Goal: Transaction & Acquisition: Obtain resource

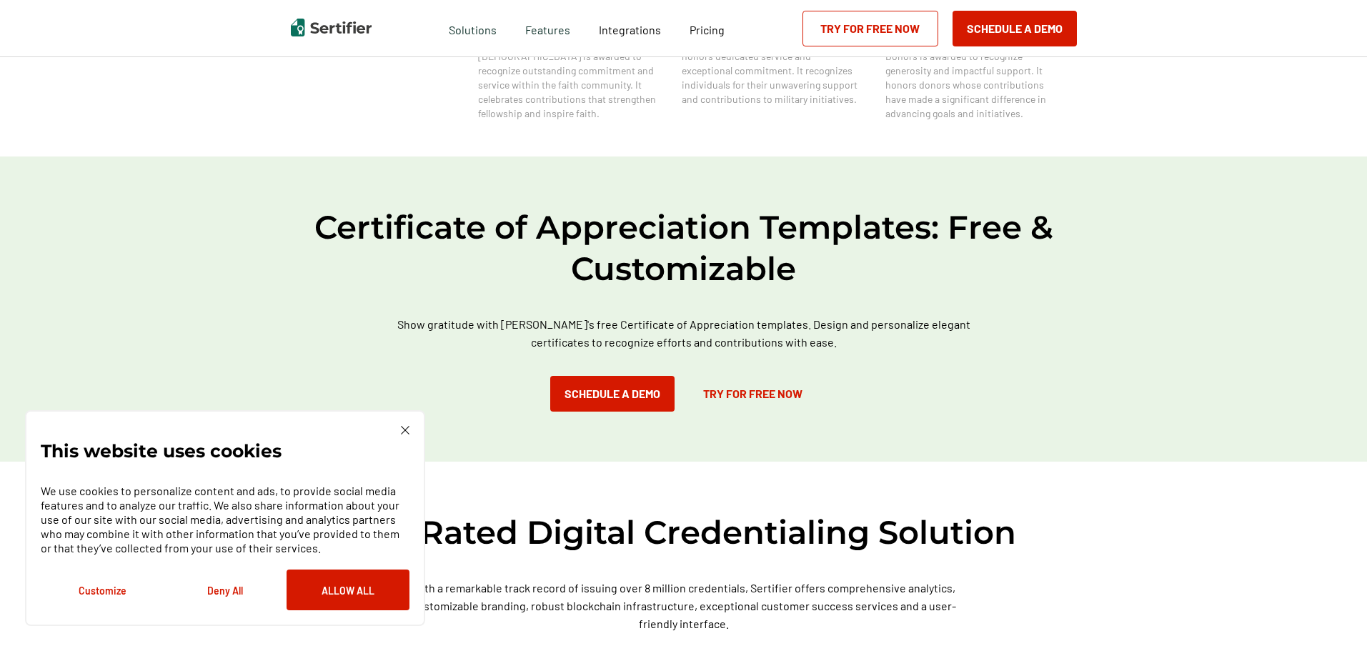
scroll to position [786, 0]
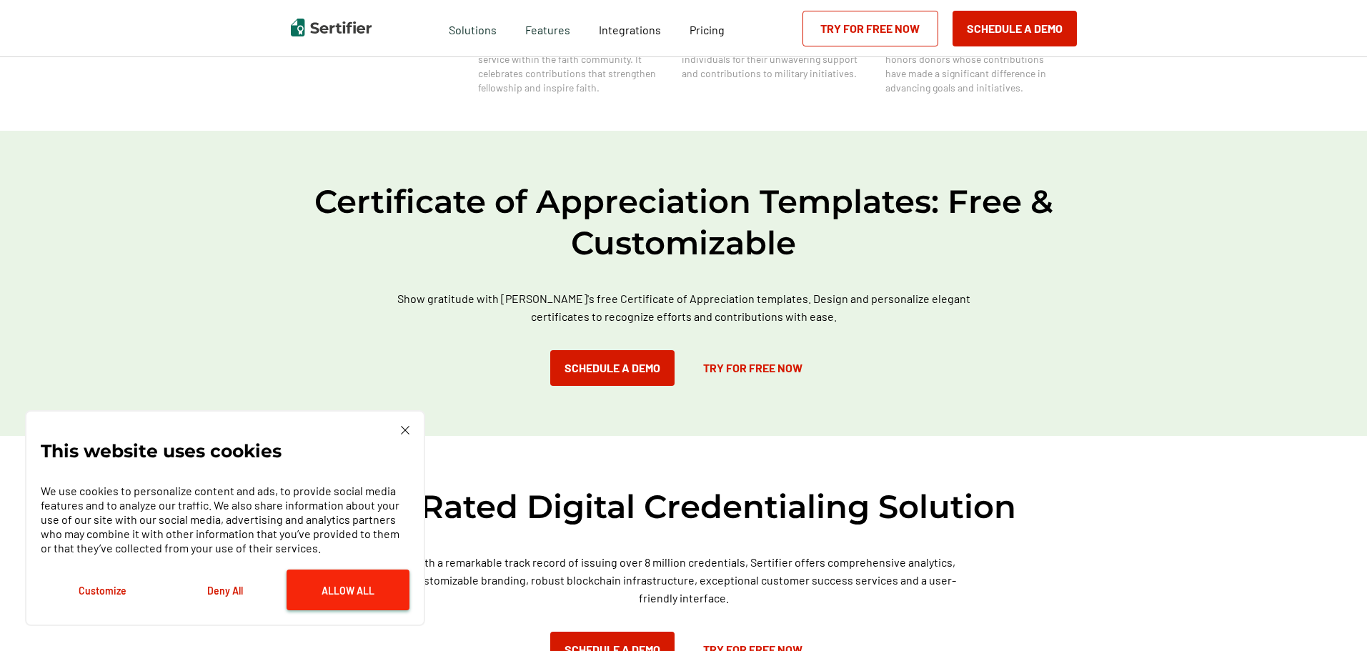
click at [340, 588] on button "Allow All" at bounding box center [348, 590] width 123 height 41
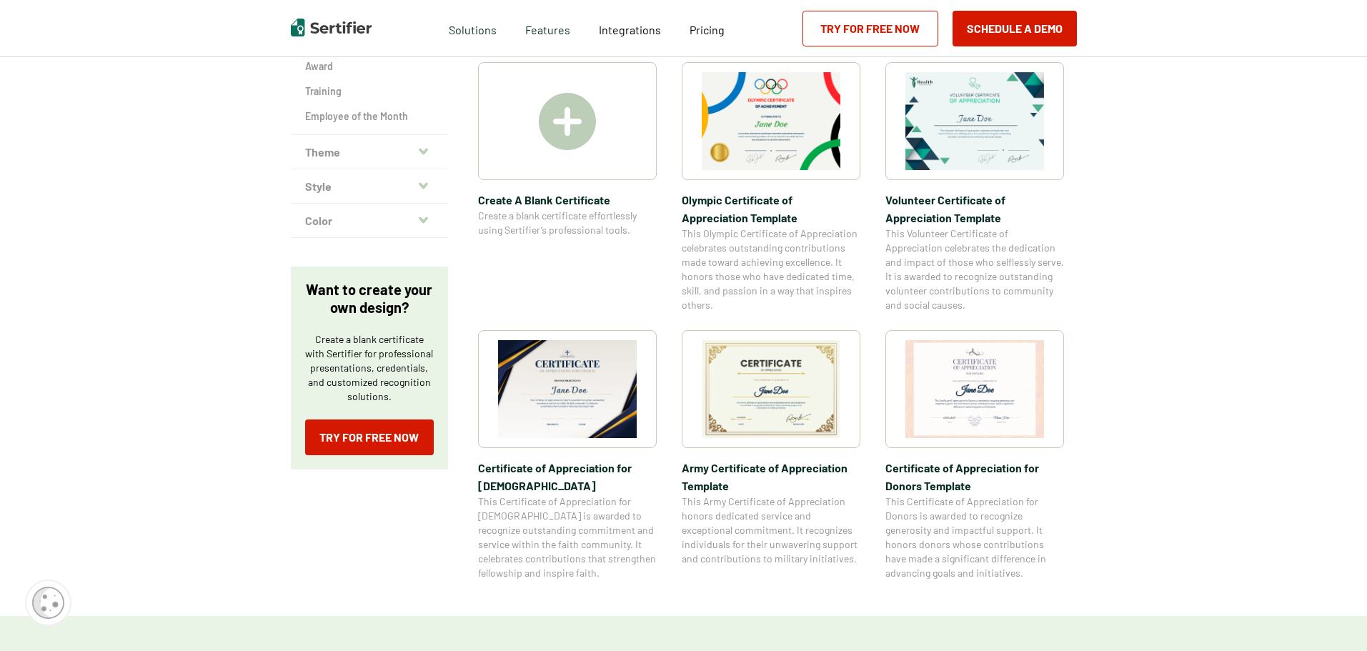
scroll to position [286, 0]
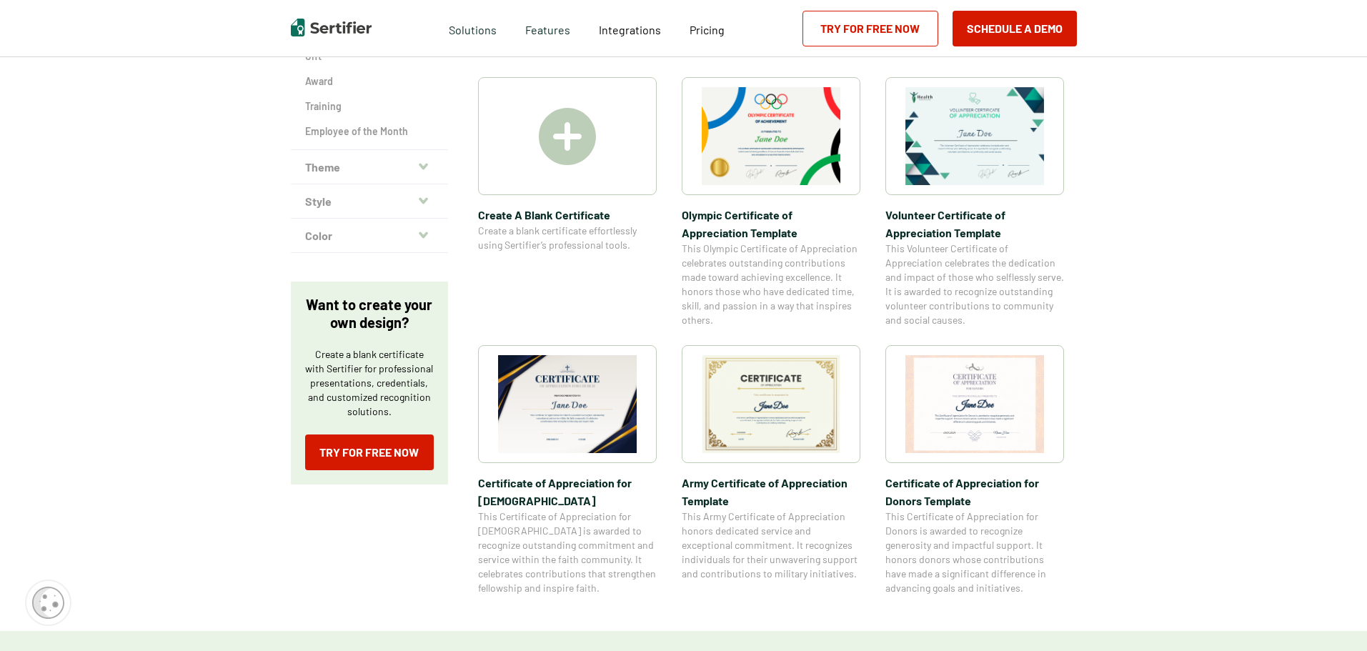
click at [955, 399] on img at bounding box center [975, 404] width 139 height 98
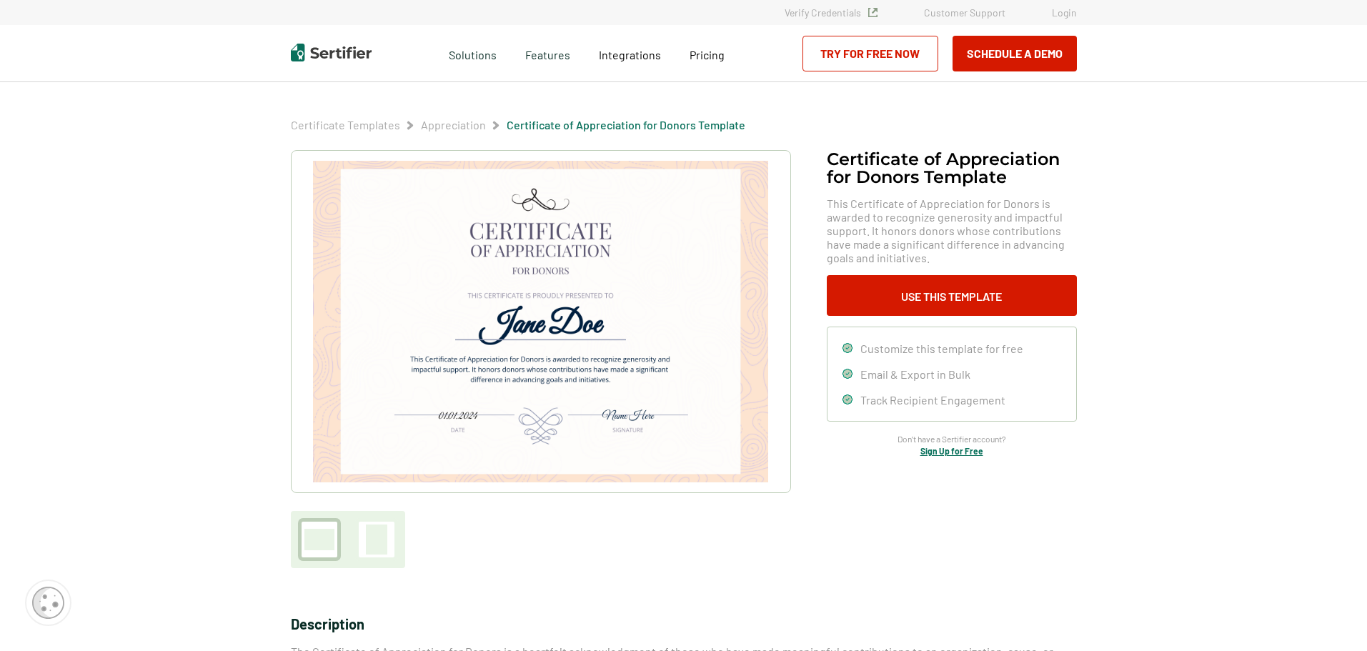
scroll to position [286, 0]
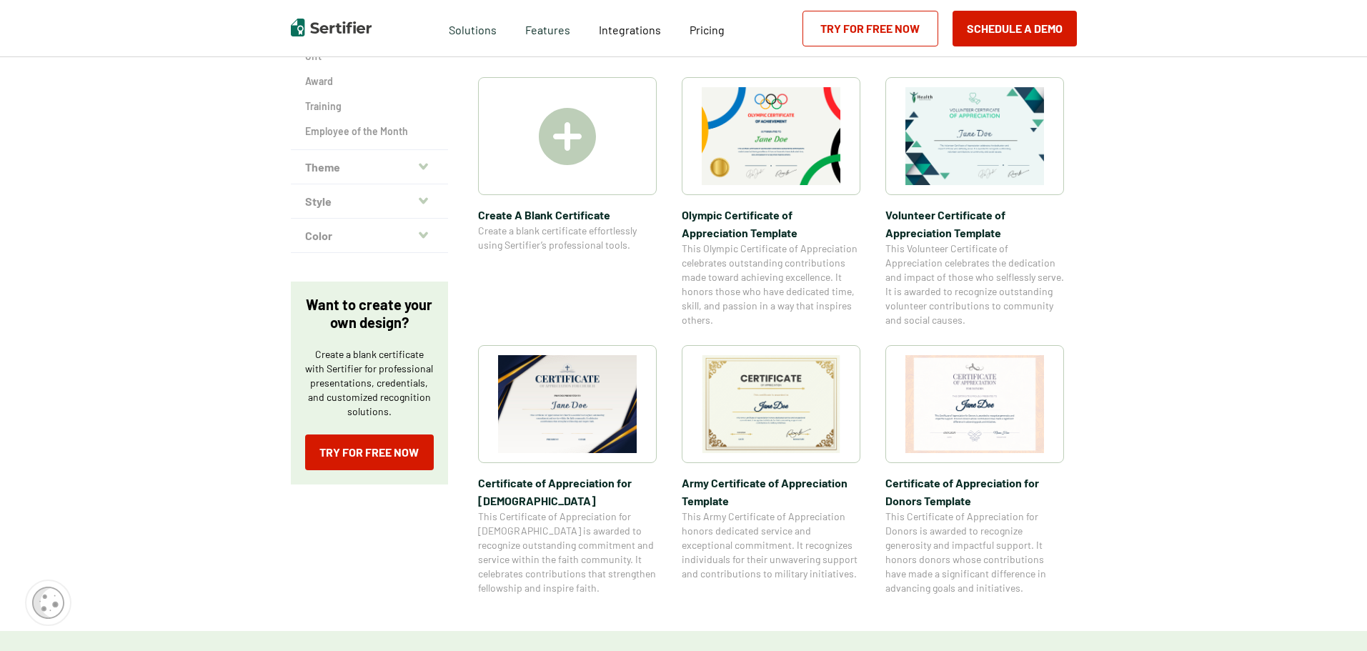
click at [556, 412] on img at bounding box center [567, 404] width 139 height 98
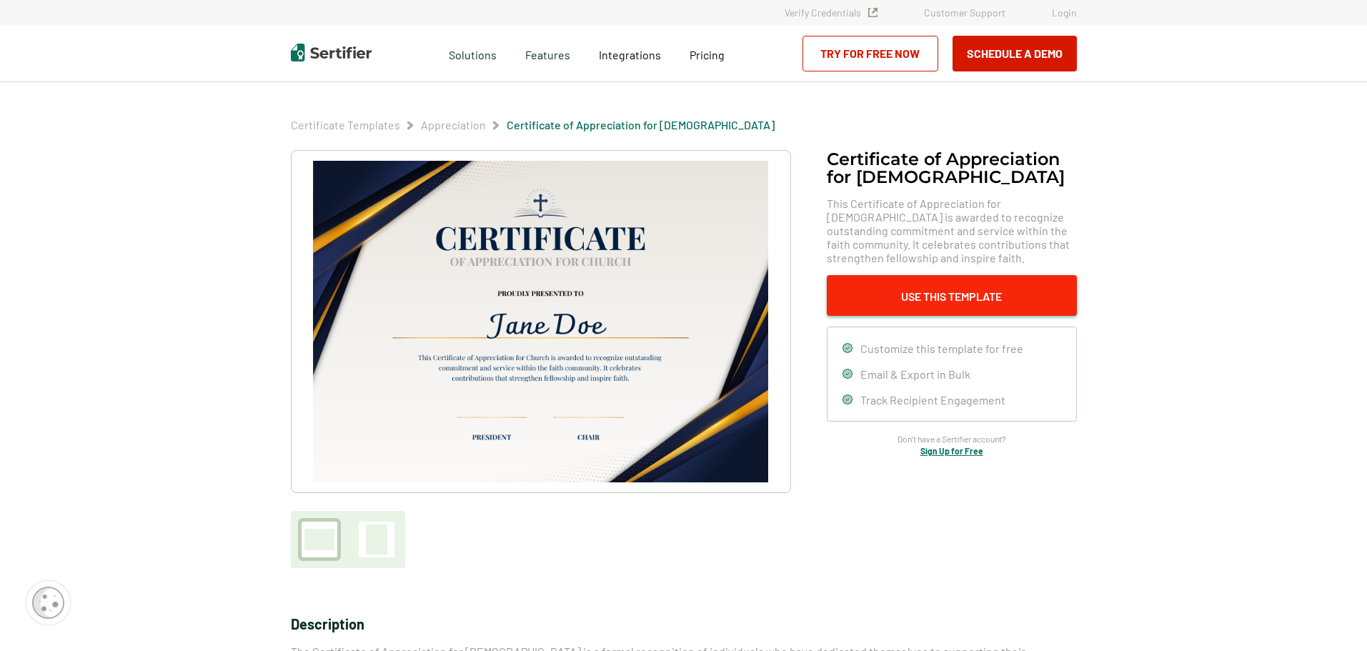
click at [909, 297] on button "Use This Template" at bounding box center [952, 295] width 250 height 41
